Goal: Information Seeking & Learning: Learn about a topic

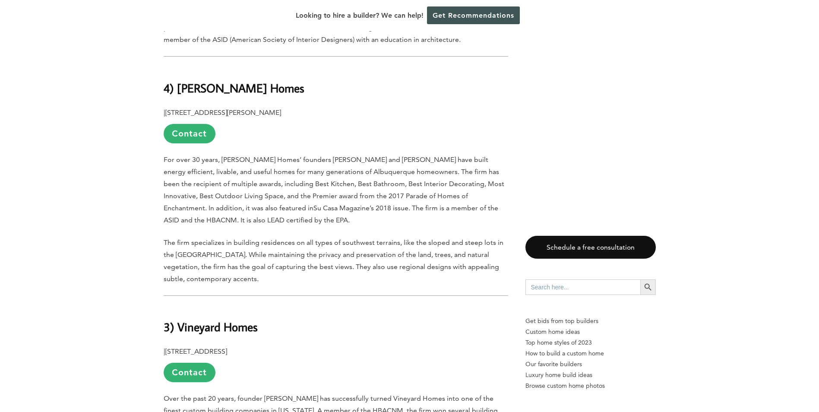
scroll to position [3576, 0]
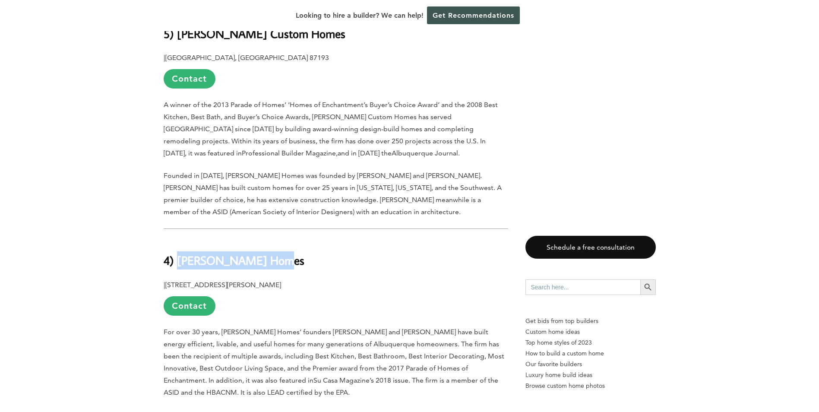
drag, startPoint x: 274, startPoint y: 157, endPoint x: 176, endPoint y: 157, distance: 98.4
click at [176, 239] on h2 "4) [PERSON_NAME] Homes" at bounding box center [336, 254] width 344 height 30
copy strong "[PERSON_NAME] Homes"
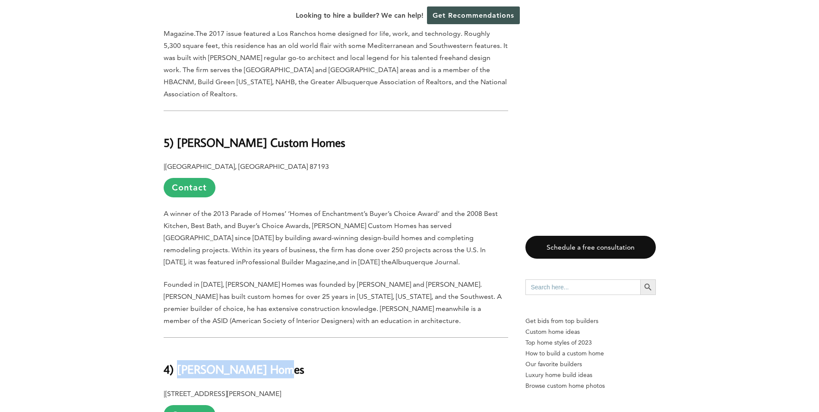
scroll to position [3317, 0]
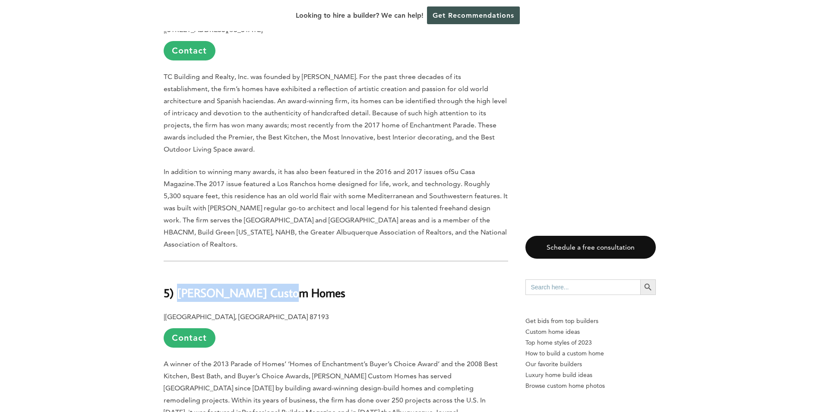
drag, startPoint x: 298, startPoint y: 187, endPoint x: 176, endPoint y: 180, distance: 121.9
click at [176, 271] on h2 "5) [PERSON_NAME] Custom Homes" at bounding box center [336, 286] width 344 height 30
copy strong "[PERSON_NAME] Custom Homes"
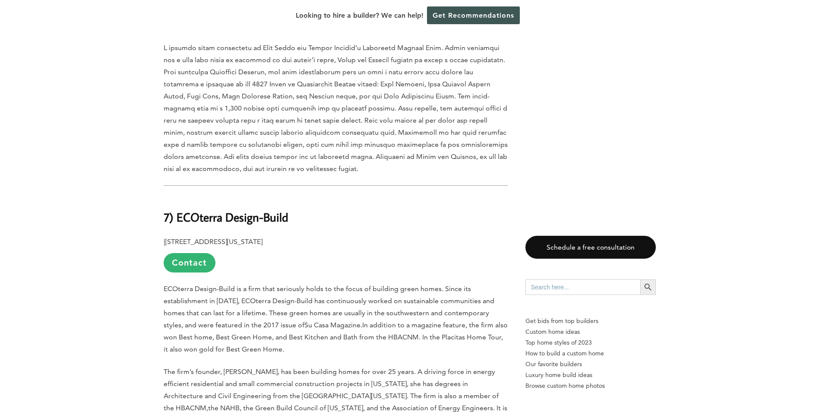
scroll to position [2799, 0]
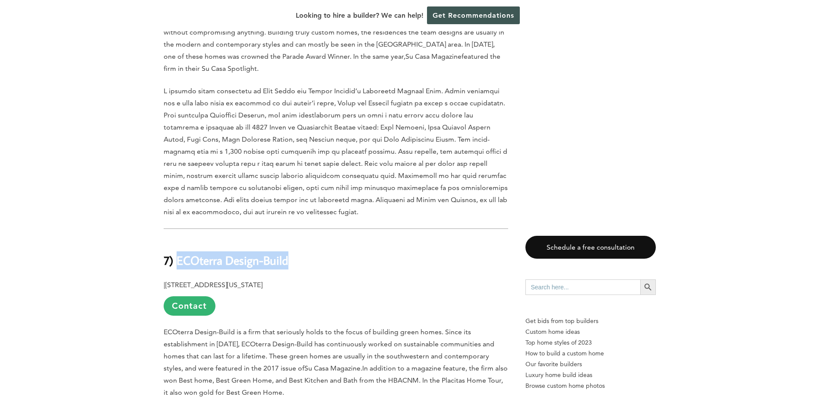
drag, startPoint x: 292, startPoint y: 150, endPoint x: 178, endPoint y: 154, distance: 114.0
click at [178, 239] on h2 "7) ECOterra Design-Build" at bounding box center [336, 254] width 344 height 30
copy strong "ECOterra Design-Build"
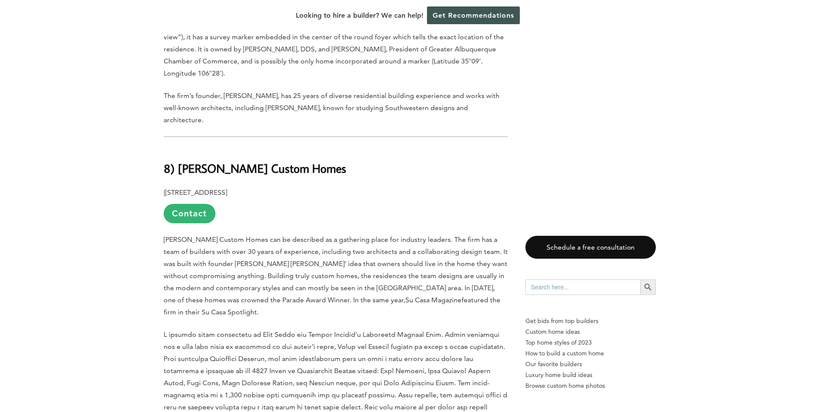
scroll to position [2540, 0]
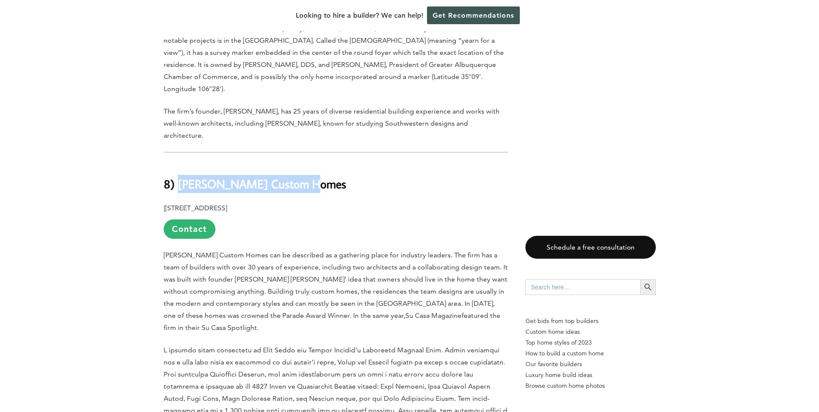
drag, startPoint x: 309, startPoint y: 76, endPoint x: 176, endPoint y: 81, distance: 133.0
click at [176, 163] on h2 "8) [PERSON_NAME] Custom Homes" at bounding box center [336, 178] width 344 height 30
copy strong "[PERSON_NAME] Custom Homes"
